Goal: Task Accomplishment & Management: Manage account settings

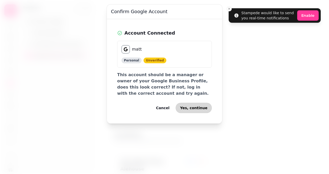
click at [196, 108] on span "Yes, continue" at bounding box center [193, 108] width 27 height 4
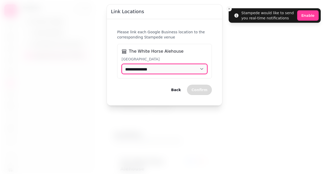
click at [165, 73] on select "**********" at bounding box center [165, 69] width 86 height 10
click at [122, 64] on select "**********" at bounding box center [165, 69] width 86 height 10
click at [149, 70] on select "**********" at bounding box center [165, 69] width 86 height 10
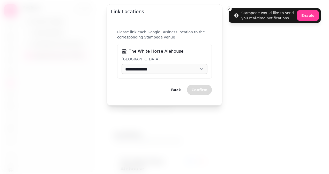
click at [180, 89] on span "Back" at bounding box center [176, 90] width 10 height 4
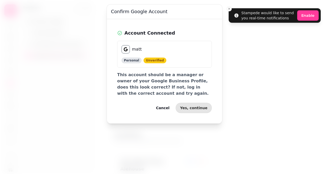
click at [168, 107] on span "Cancel" at bounding box center [162, 108] width 13 height 4
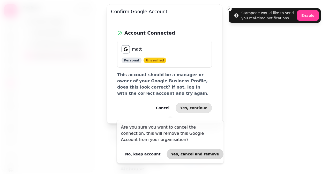
click at [169, 151] on button "Yes, cancel and remove" at bounding box center [195, 154] width 57 height 10
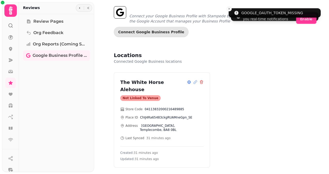
scroll to position [4, 0]
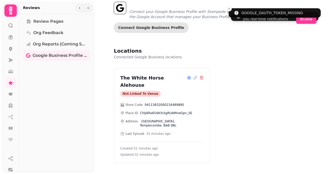
click at [142, 91] on div "Not linked to venue" at bounding box center [140, 94] width 40 height 6
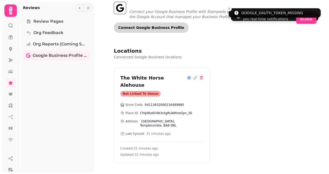
click at [151, 30] on button "Connect Google Business Profile" at bounding box center [151, 27] width 75 height 10
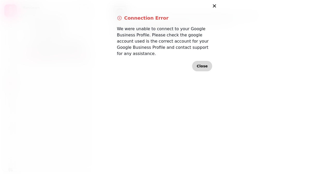
click at [199, 64] on span "Close" at bounding box center [202, 66] width 11 height 4
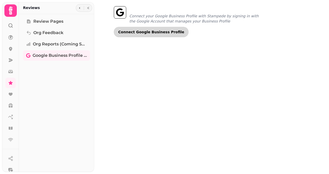
click at [151, 32] on span "Connect Google Business Profile" at bounding box center [151, 32] width 66 height 4
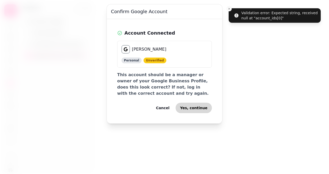
click at [199, 110] on button "Yes, continue" at bounding box center [194, 108] width 36 height 10
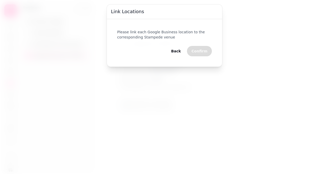
click at [176, 49] on span "Back" at bounding box center [176, 51] width 10 height 4
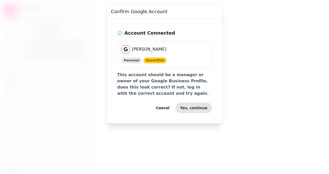
click at [167, 106] on span "Cancel" at bounding box center [162, 108] width 13 height 4
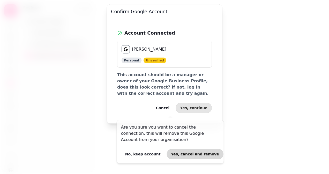
click at [178, 152] on button "Yes, cancel and remove" at bounding box center [195, 154] width 57 height 10
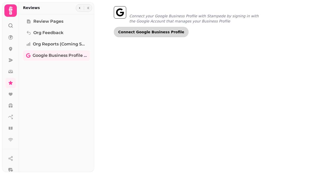
click at [147, 34] on span "Connect Google Business Profile" at bounding box center [151, 32] width 66 height 4
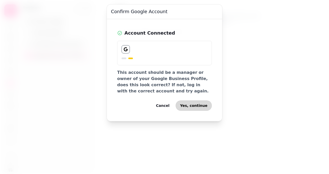
click at [199, 106] on span "Yes, continue" at bounding box center [193, 106] width 27 height 4
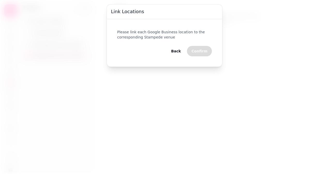
click at [180, 51] on span "Back" at bounding box center [176, 51] width 10 height 4
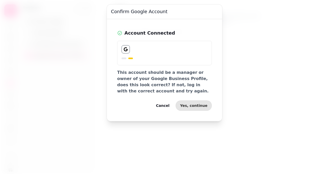
click at [125, 58] on div at bounding box center [124, 59] width 5 height 2
drag, startPoint x: 126, startPoint y: 50, endPoint x: 154, endPoint y: 53, distance: 28.9
click at [154, 53] on div at bounding box center [164, 53] width 95 height 25
click at [195, 107] on button "Yes, continue" at bounding box center [194, 106] width 36 height 10
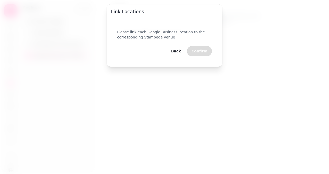
click at [177, 51] on span "Back" at bounding box center [176, 51] width 10 height 4
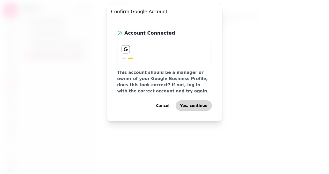
click at [190, 105] on span "Yes, continue" at bounding box center [193, 106] width 27 height 4
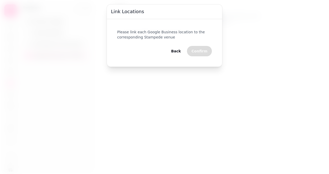
click at [172, 33] on p "Please link each Google Business location to the corresponding Stampede venue" at bounding box center [164, 34] width 95 height 10
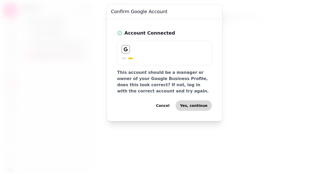
click at [189, 101] on button "Yes, continue" at bounding box center [194, 106] width 36 height 10
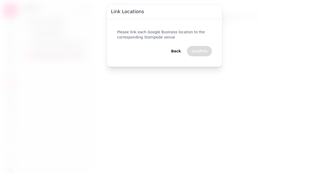
click at [176, 45] on div "Please link each Google Business location to the corresponding Stampede venue B…" at bounding box center [164, 42] width 107 height 39
click at [176, 46] on div "Please link each Google Business location to the corresponding Stampede venue B…" at bounding box center [164, 42] width 107 height 39
click at [177, 47] on button "Back" at bounding box center [176, 51] width 18 height 10
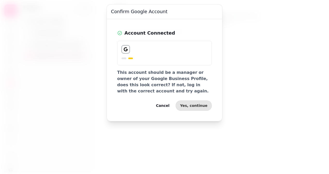
click at [177, 47] on div at bounding box center [165, 49] width 86 height 8
click at [199, 110] on div "Account Connected This account should be a manager or owner of your Google Busi…" at bounding box center [164, 70] width 107 height 94
click at [199, 107] on span "Yes, continue" at bounding box center [193, 106] width 27 height 4
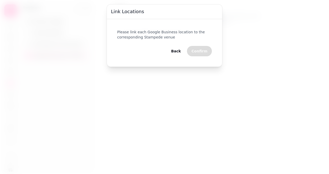
click at [219, 38] on div "Please link each Google Business location to the corresponding Stampede venue B…" at bounding box center [164, 43] width 115 height 48
click at [175, 37] on p "Please link each Google Business location to the corresponding Stampede venue" at bounding box center [164, 34] width 95 height 10
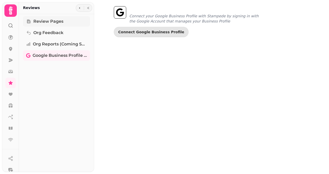
click at [47, 22] on span "Review Pages" at bounding box center [48, 21] width 30 height 6
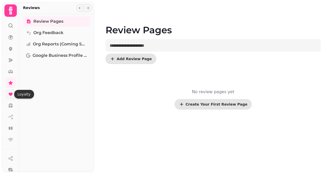
click at [11, 93] on icon at bounding box center [11, 94] width 4 height 3
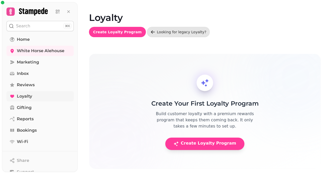
scroll to position [7, 0]
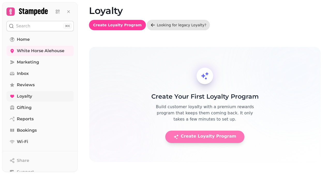
click at [202, 139] on span "Create Loyalty Program" at bounding box center [205, 136] width 63 height 5
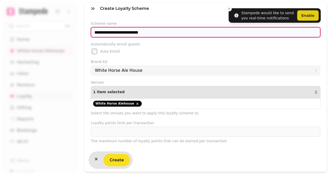
drag, startPoint x: 118, startPoint y: 32, endPoint x: 86, endPoint y: 35, distance: 32.5
click at [86, 35] on div "**********" at bounding box center [206, 82] width 242 height 134
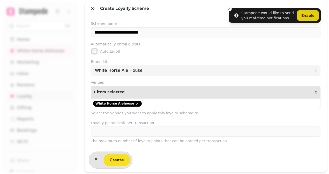
click at [151, 47] on div "Automatically enroll guests Auto Enroll" at bounding box center [206, 48] width 230 height 13
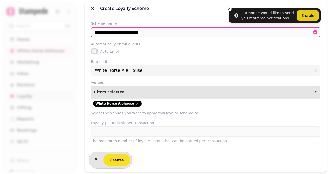
click at [301, 14] on div "Create Loyalty Scheme" at bounding box center [206, 8] width 242 height 12
click at [309, 16] on div "**********" at bounding box center [206, 82] width 242 height 134
click at [227, 8] on div "Create Loyalty Scheme" at bounding box center [206, 8] width 242 height 12
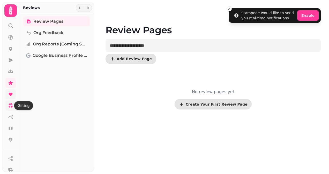
click at [9, 105] on icon at bounding box center [10, 104] width 5 height 2
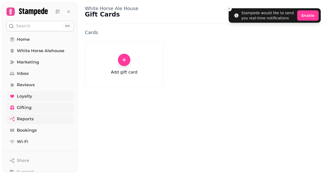
click at [21, 117] on span "Reports" at bounding box center [25, 119] width 17 height 6
select select "**"
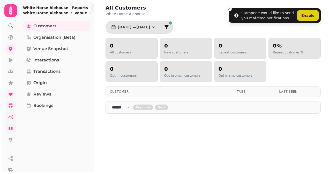
click at [11, 126] on link at bounding box center [10, 128] width 10 height 10
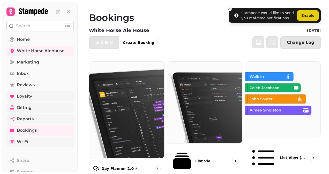
click at [19, 141] on span "Wi-Fi" at bounding box center [22, 142] width 11 height 6
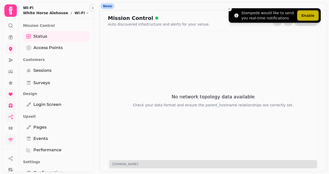
click at [303, 17] on button "Enable" at bounding box center [307, 15] width 21 height 10
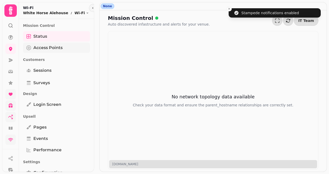
click at [65, 51] on link "Access Points" at bounding box center [56, 48] width 67 height 10
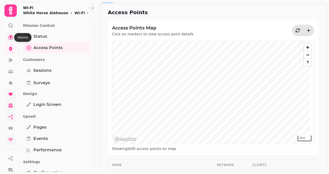
click at [10, 38] on icon at bounding box center [10, 37] width 5 height 5
